Goal: Task Accomplishment & Management: Use online tool/utility

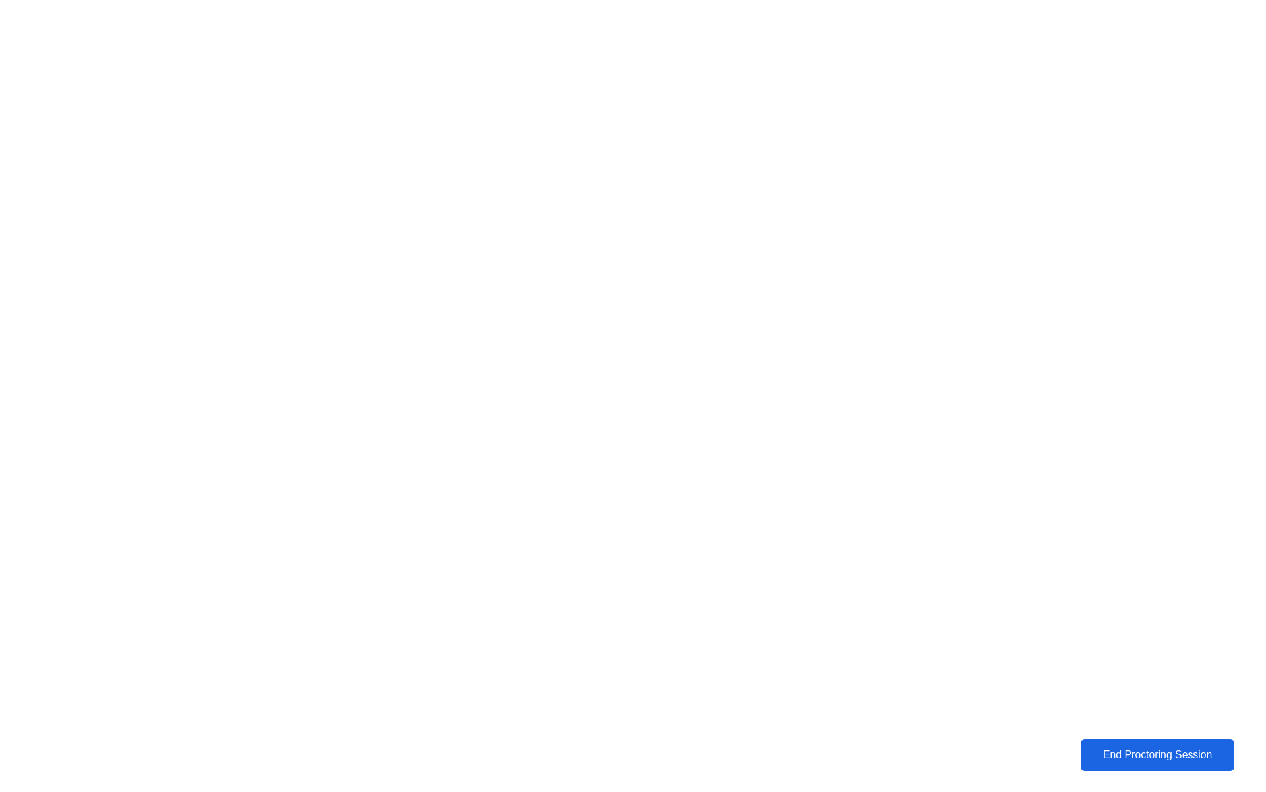
click at [1157, 771] on button "End Proctoring Session" at bounding box center [1158, 755] width 154 height 32
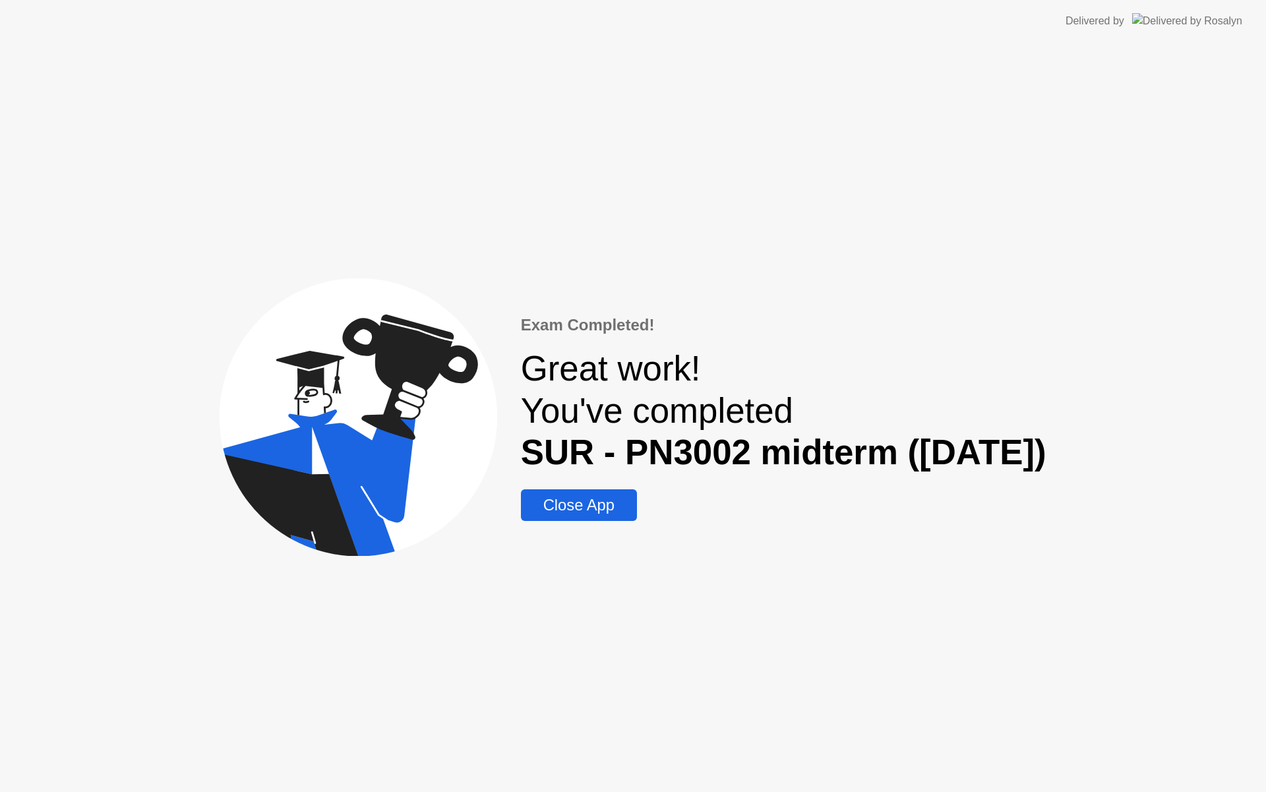
click at [614, 503] on div "Close App" at bounding box center [579, 505] width 108 height 18
